Goal: Task Accomplishment & Management: Complete application form

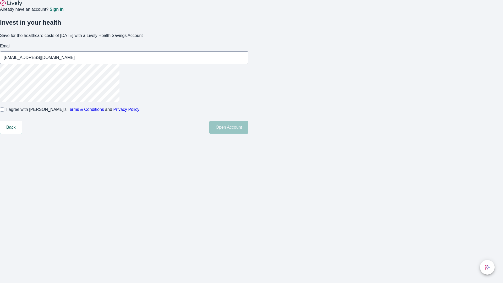
click at [4, 112] on input "I agree with Lively’s Terms & Conditions and Privacy Policy" at bounding box center [2, 109] width 4 height 4
checkbox input "true"
click at [249, 134] on button "Open Account" at bounding box center [228, 127] width 39 height 13
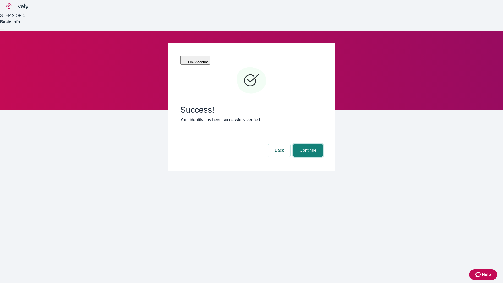
click at [308, 144] on button "Continue" at bounding box center [308, 150] width 29 height 13
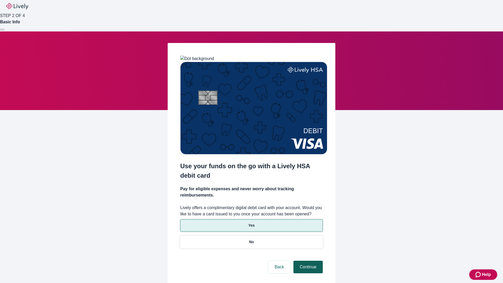
click at [251, 239] on p "No" at bounding box center [251, 242] width 5 height 6
click at [308, 261] on button "Continue" at bounding box center [308, 267] width 29 height 13
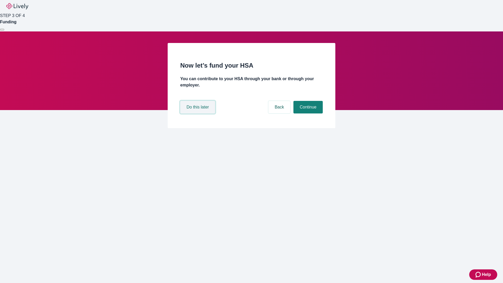
click at [198, 114] on button "Do this later" at bounding box center [197, 107] width 35 height 13
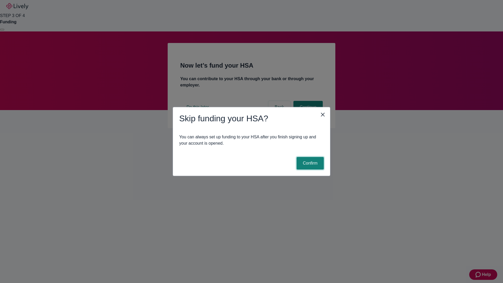
click at [310, 163] on button "Confirm" at bounding box center [310, 163] width 27 height 13
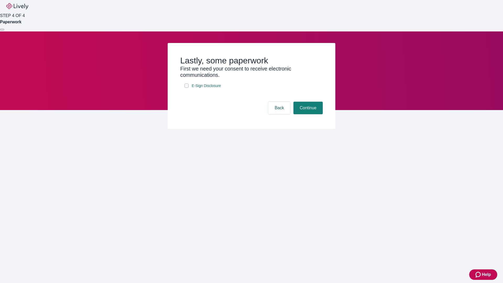
click at [187, 88] on input "E-Sign Disclosure" at bounding box center [187, 86] width 4 height 4
checkbox input "true"
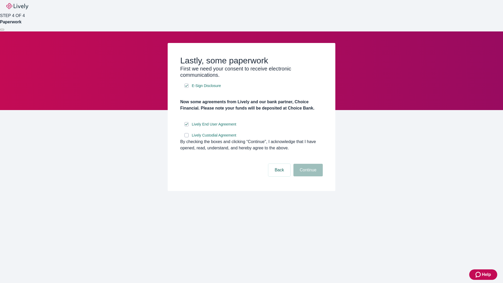
click at [187, 137] on input "Lively Custodial Agreement" at bounding box center [187, 135] width 4 height 4
checkbox input "true"
click at [308, 176] on button "Continue" at bounding box center [308, 170] width 29 height 13
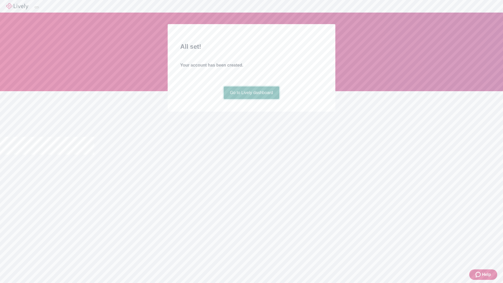
click at [251, 99] on link "Go to Lively dashboard" at bounding box center [252, 93] width 56 height 13
